Goal: Information Seeking & Learning: Check status

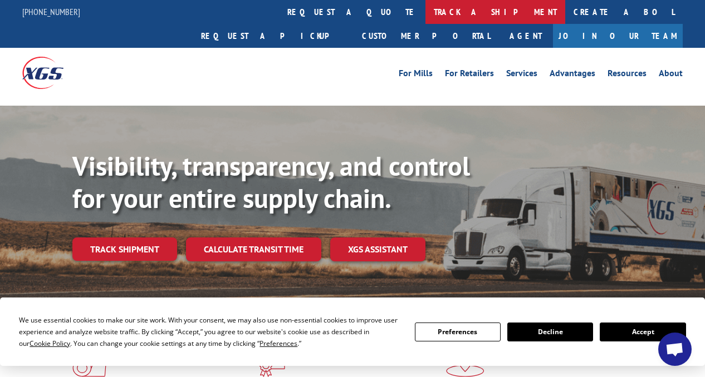
click at [425, 14] on link "track a shipment" at bounding box center [495, 12] width 140 height 24
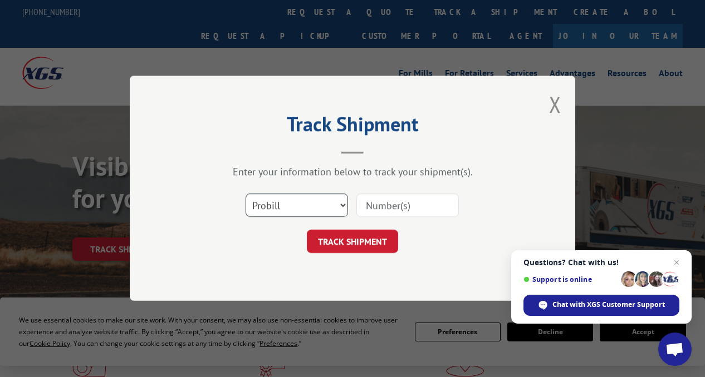
click at [330, 206] on select "Select category... Probill BOL PO" at bounding box center [297, 205] width 102 height 23
select select "bol"
click at [246, 194] on select "Select category... Probill BOL PO" at bounding box center [297, 205] width 102 height 23
click at [381, 209] on input at bounding box center [407, 205] width 102 height 23
paste input "2879308"
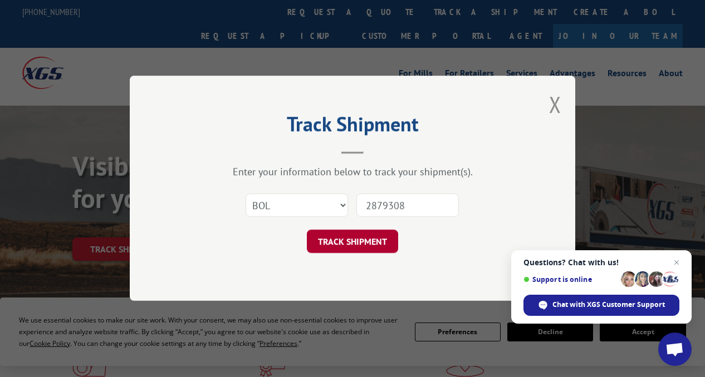
type input "2879308"
click at [367, 246] on button "TRACK SHIPMENT" at bounding box center [352, 241] width 91 height 23
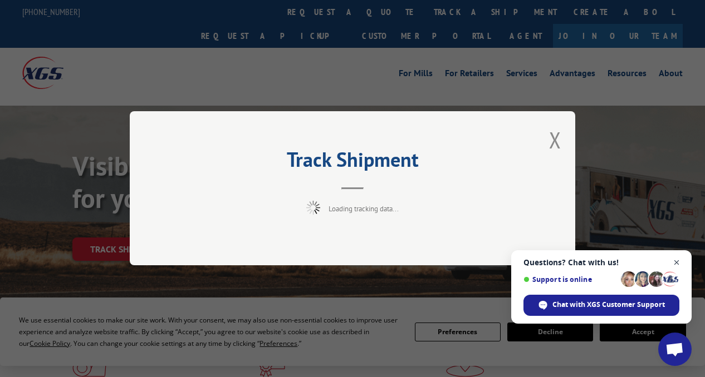
click at [676, 263] on span "Close chat" at bounding box center [677, 263] width 14 height 14
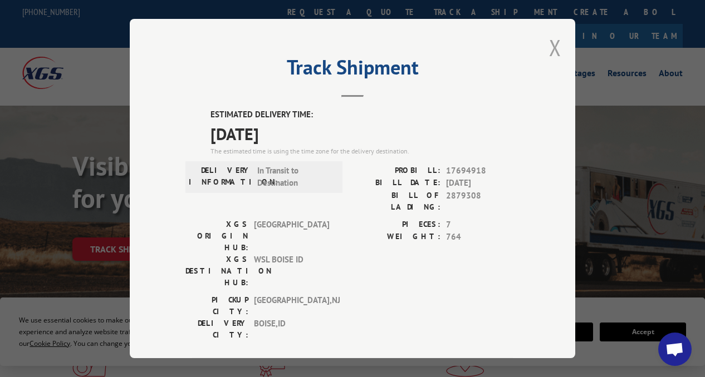
click at [552, 48] on button "Close modal" at bounding box center [555, 48] width 12 height 30
